Goal: Task Accomplishment & Management: Manage account settings

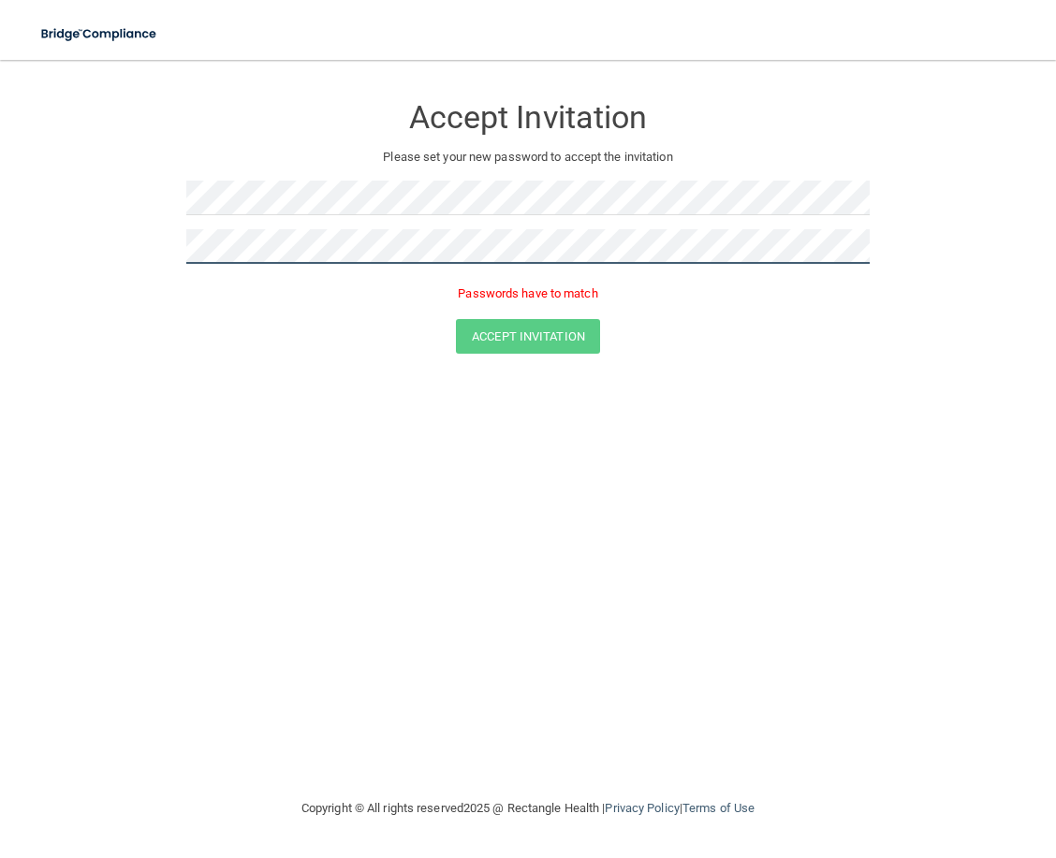
click at [105, 244] on form "Accept Invitation Please set your new password to accept the invitation Passwor…" at bounding box center [527, 228] width 981 height 298
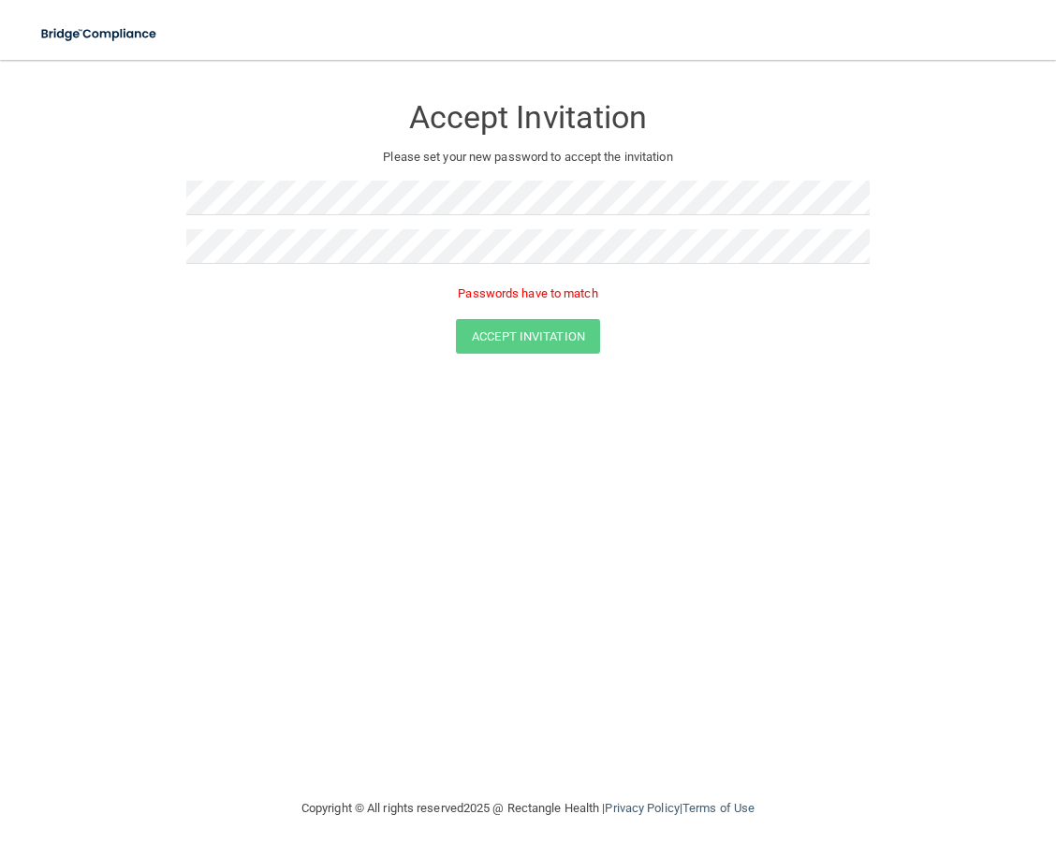
click at [180, 235] on form "Accept Invitation Please set your new password to accept the invitation Passwor…" at bounding box center [527, 228] width 981 height 298
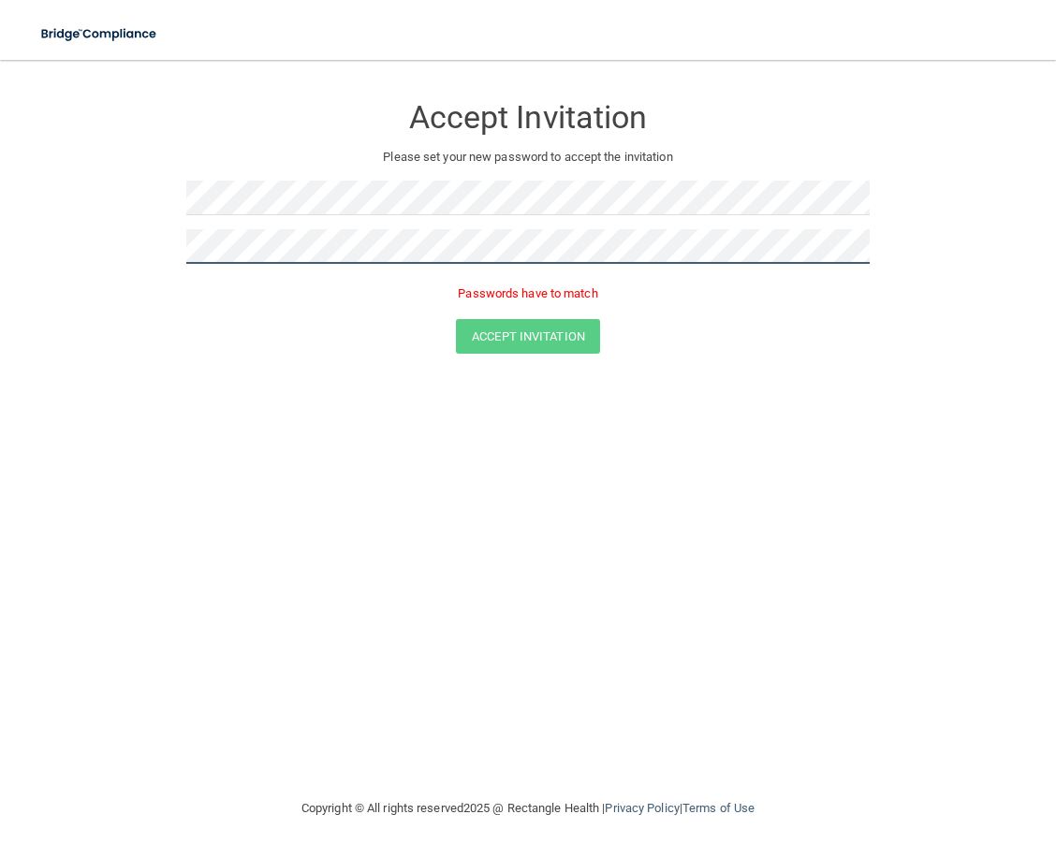
click at [60, 254] on form "Accept Invitation Please set your new password to accept the invitation Passwor…" at bounding box center [527, 228] width 981 height 298
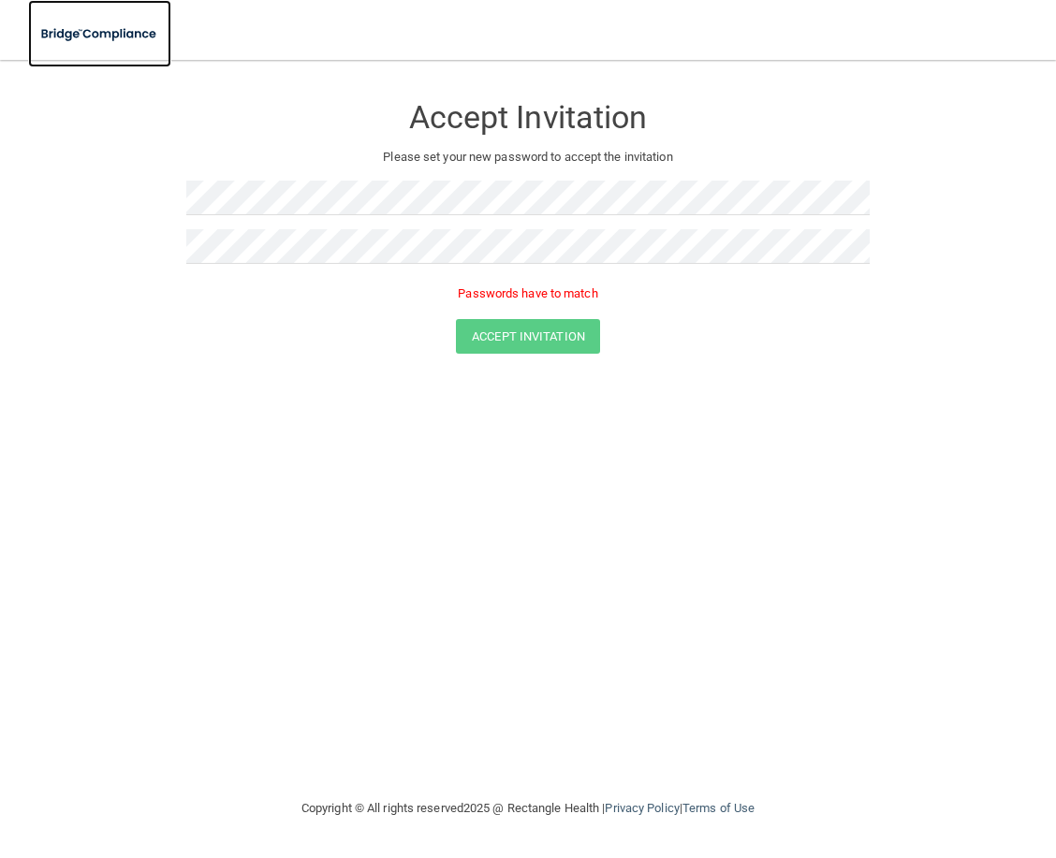
click at [107, 23] on img at bounding box center [99, 34] width 143 height 38
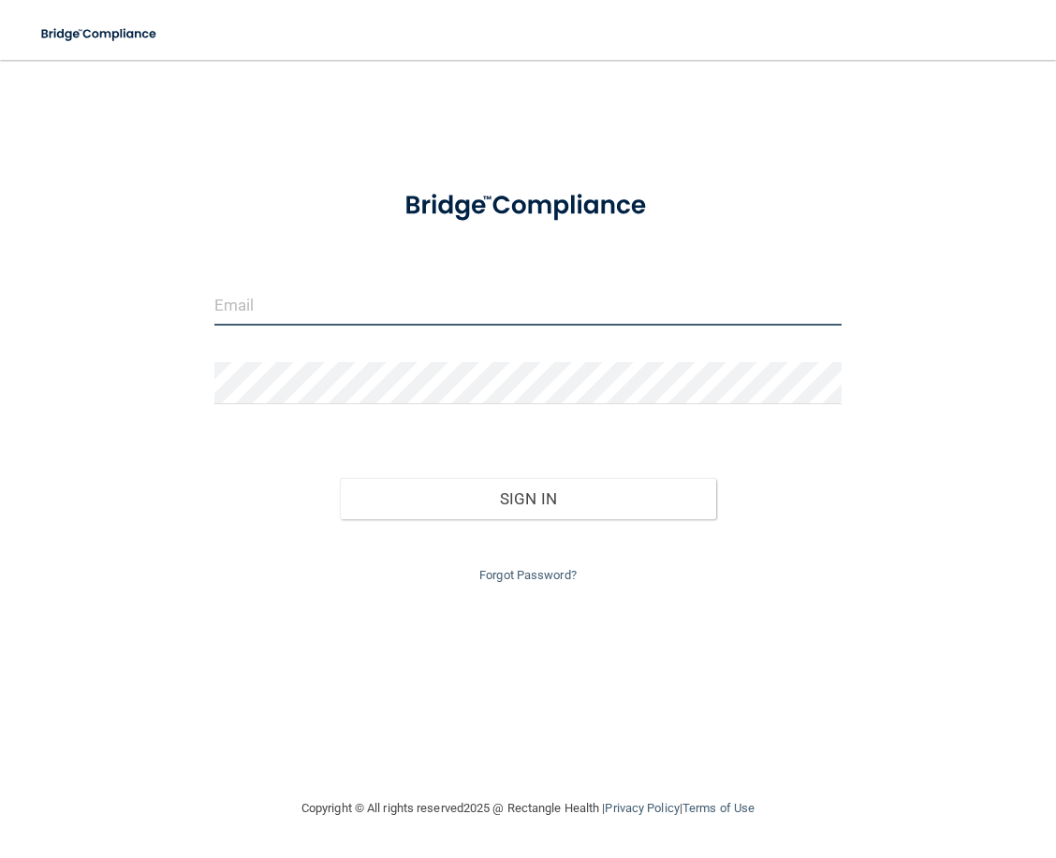
type input "[PERSON_NAME][EMAIL_ADDRESS][DOMAIN_NAME]"
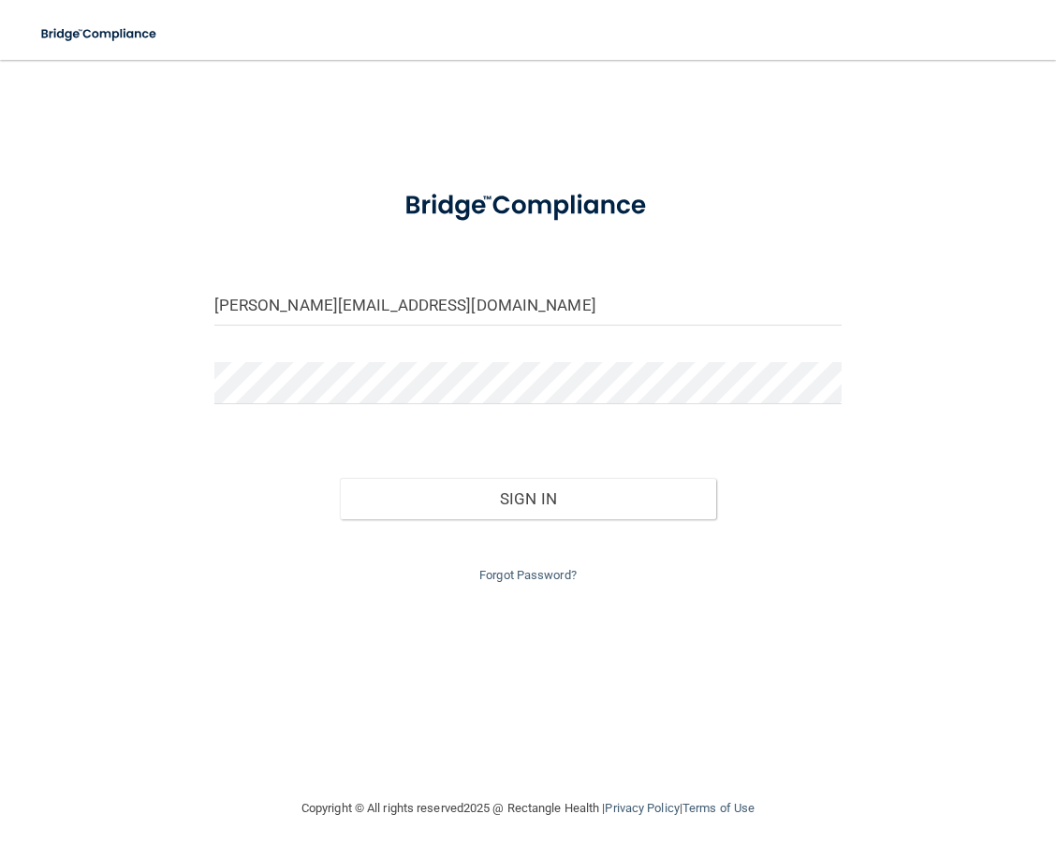
click at [292, 336] on div "[PERSON_NAME][EMAIL_ADDRESS][DOMAIN_NAME]" at bounding box center [528, 312] width 656 height 56
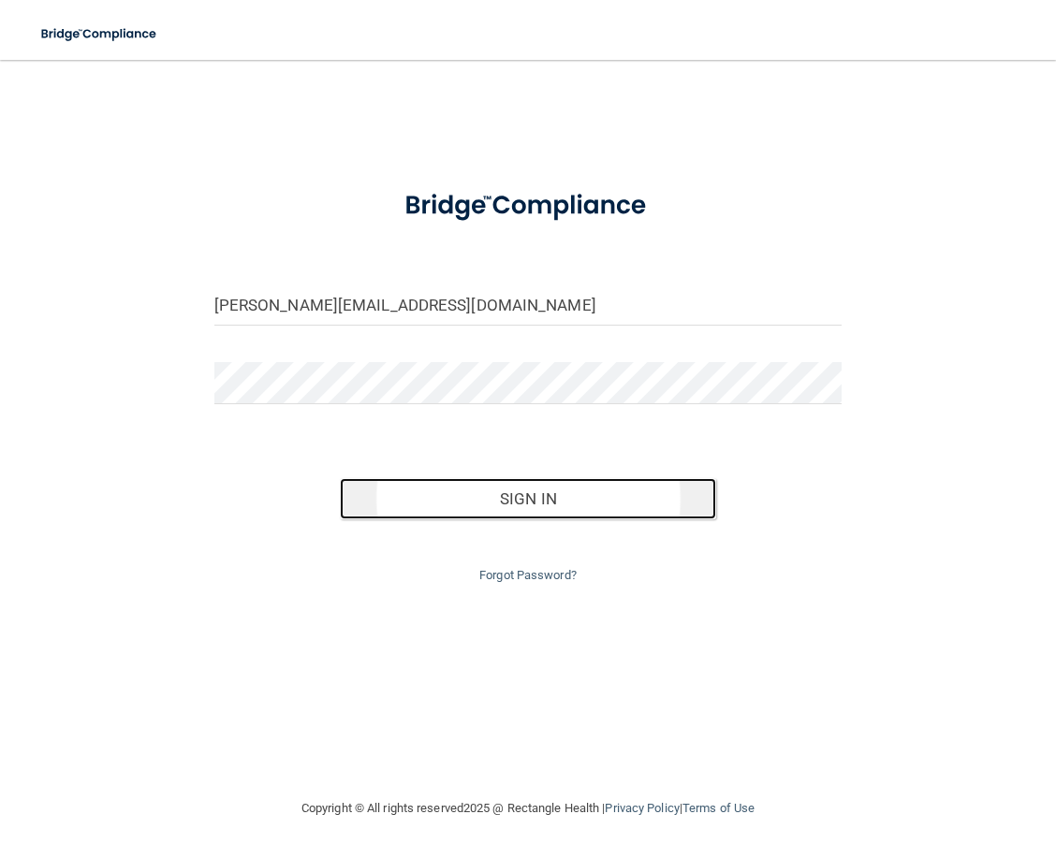
click at [676, 484] on button "Sign In" at bounding box center [528, 498] width 376 height 41
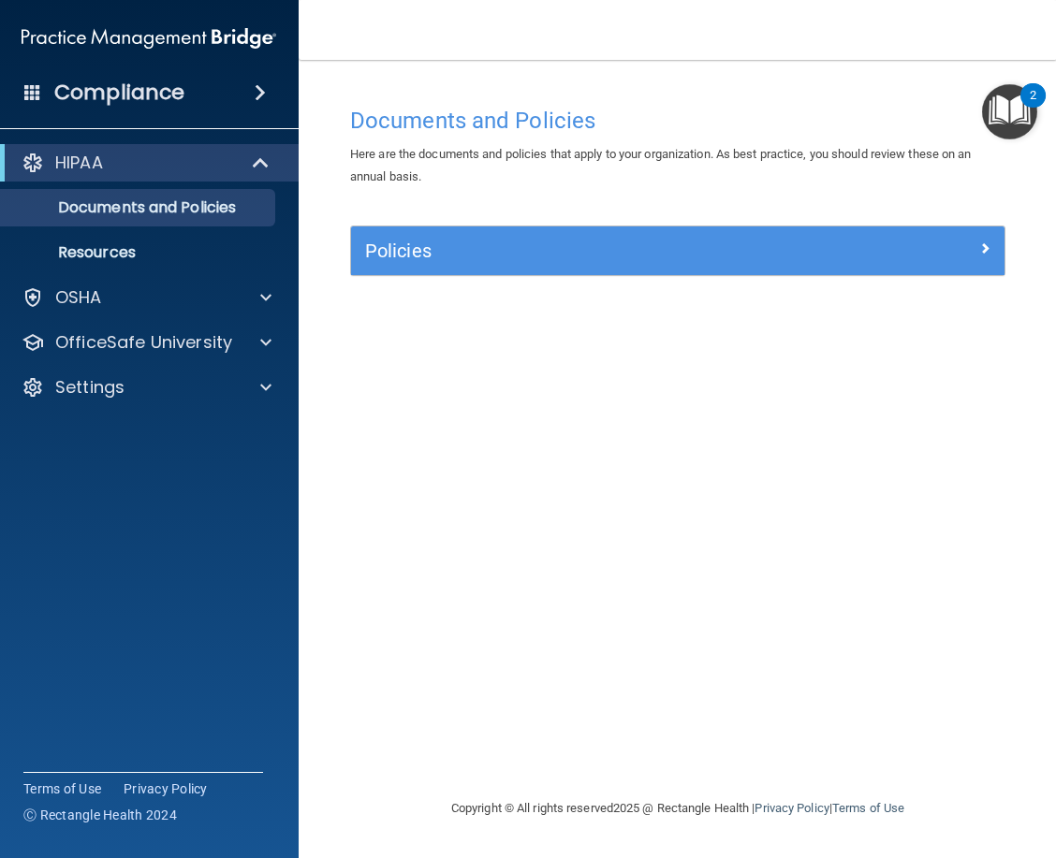
click at [1028, 108] on img "Open Resource Center, 2 new notifications" at bounding box center [1009, 111] width 55 height 55
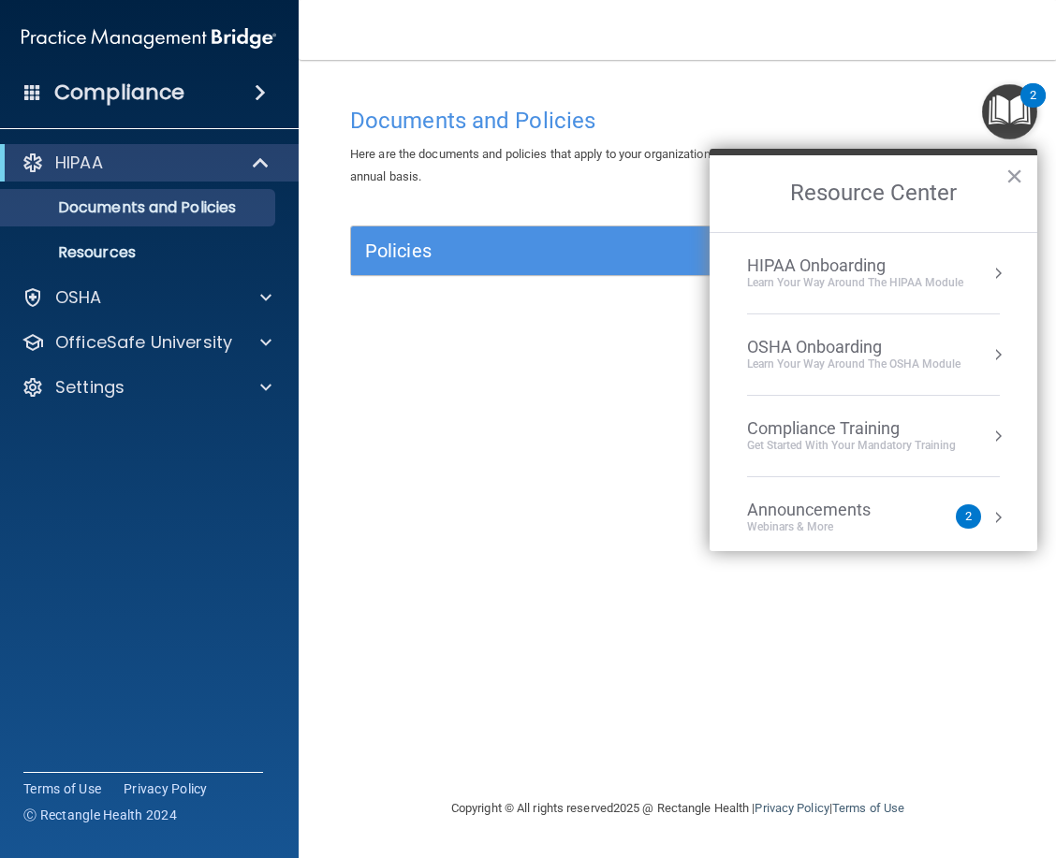
click at [1028, 108] on img "Open Resource Center, 2 new notifications" at bounding box center [1009, 111] width 55 height 55
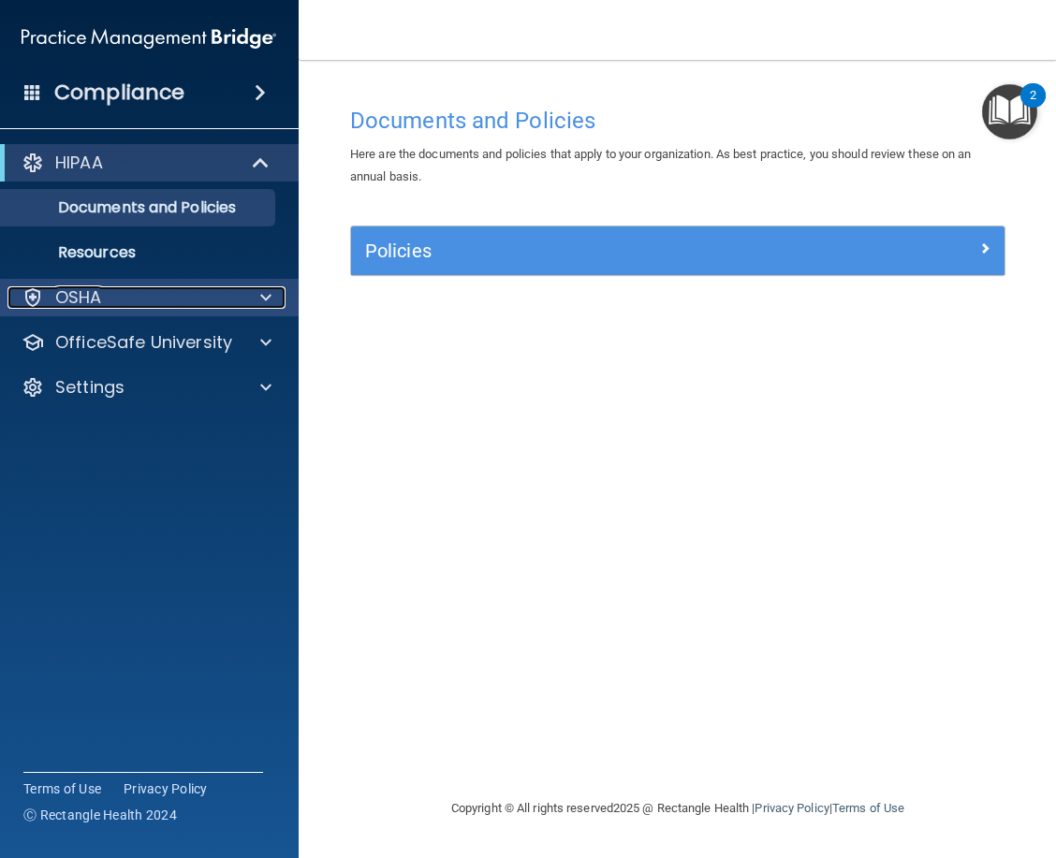
click at [114, 293] on div "OSHA" at bounding box center [123, 297] width 232 height 22
click at [431, 231] on div "Policies" at bounding box center [677, 250] width 653 height 49
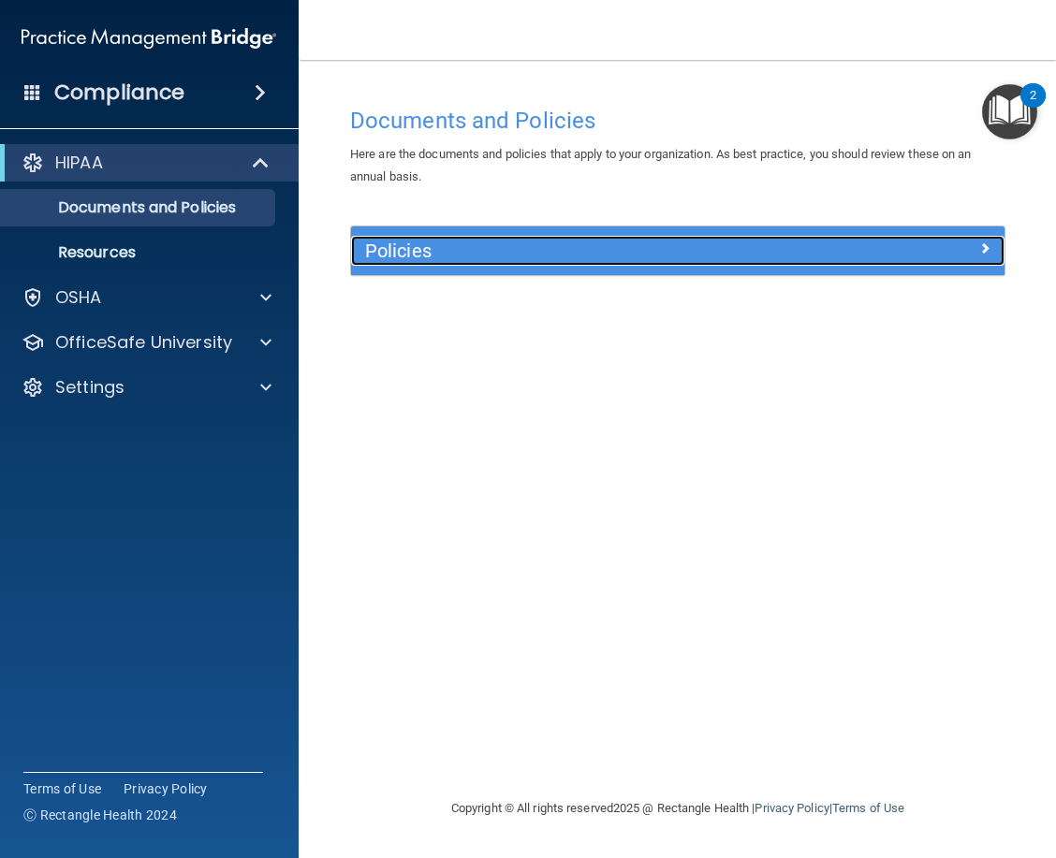
click at [444, 242] on h5 "Policies" at bounding box center [596, 251] width 462 height 21
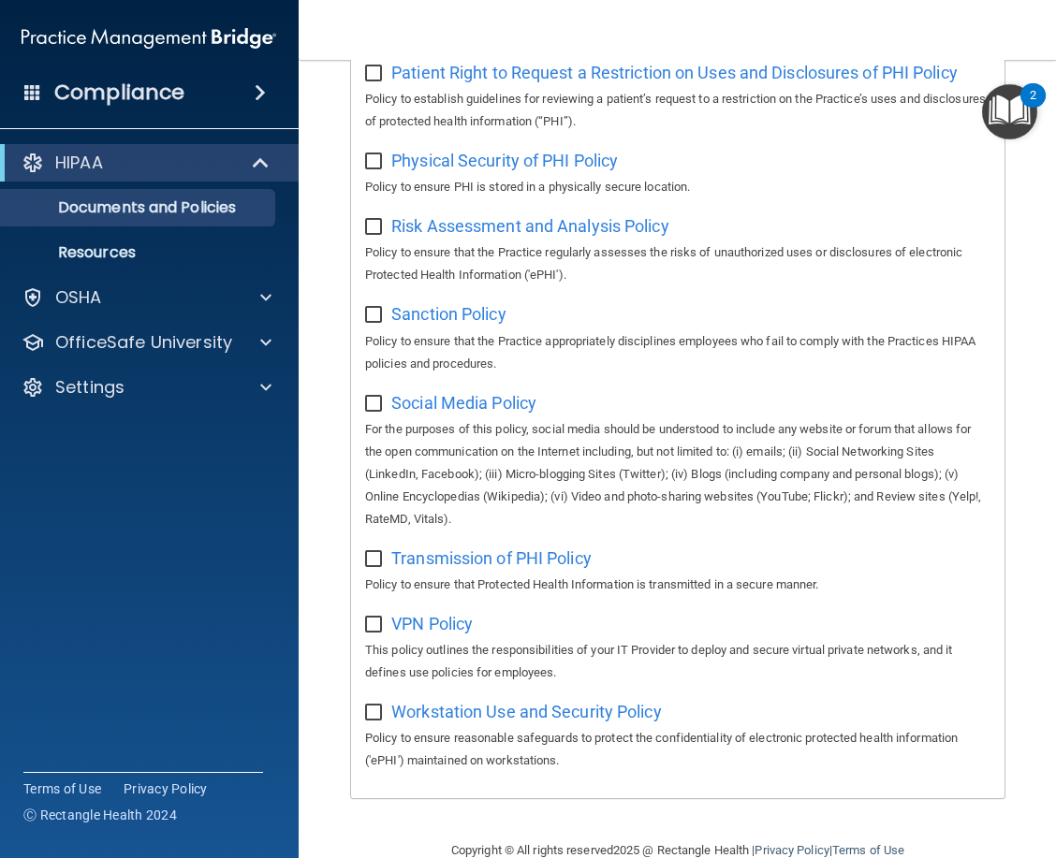
scroll to position [1467, 0]
